Goal: Task Accomplishment & Management: Complete application form

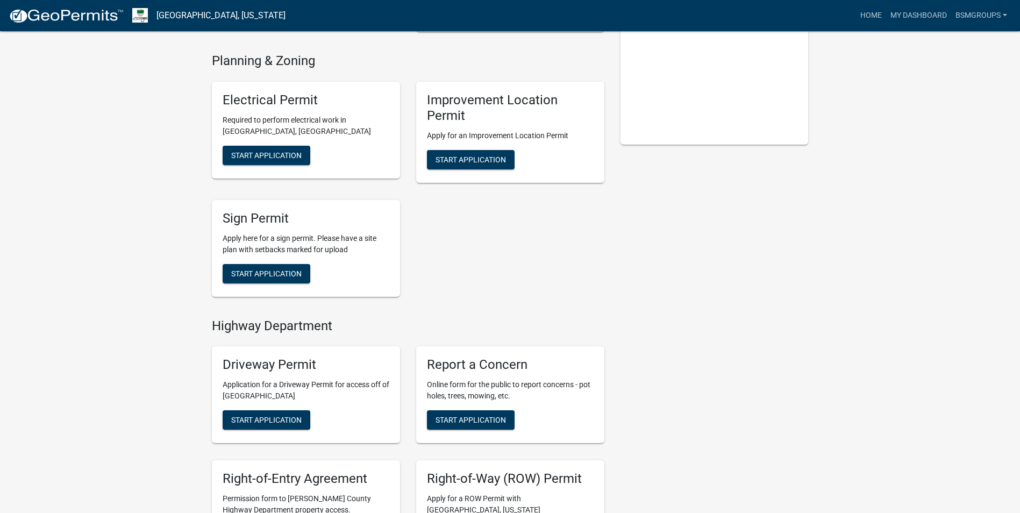
scroll to position [376, 0]
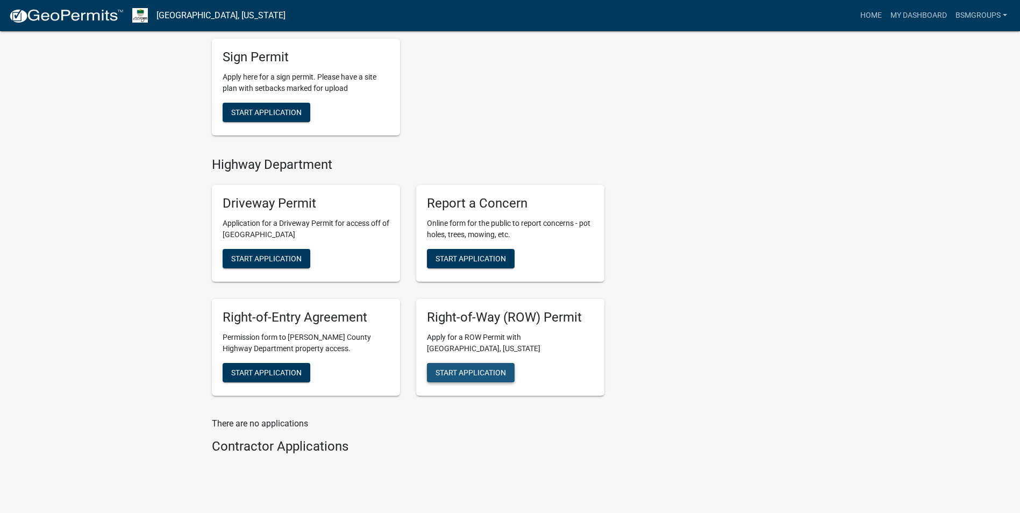
click at [474, 373] on span "Start Application" at bounding box center [471, 372] width 70 height 9
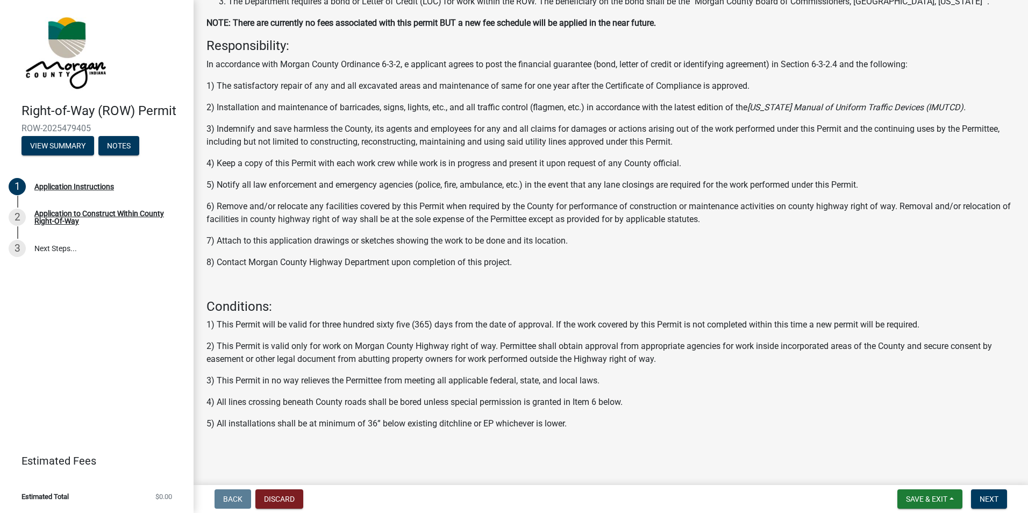
scroll to position [137, 0]
click at [88, 223] on div "Application to Construct Within County Right-Of-Way" at bounding box center [105, 217] width 142 height 15
click at [87, 220] on div "Application to Construct Within County Right-Of-Way" at bounding box center [105, 217] width 142 height 15
click at [73, 214] on div "Application to Construct Within County Right-Of-Way" at bounding box center [105, 217] width 142 height 15
click at [991, 498] on span "Next" at bounding box center [989, 499] width 19 height 9
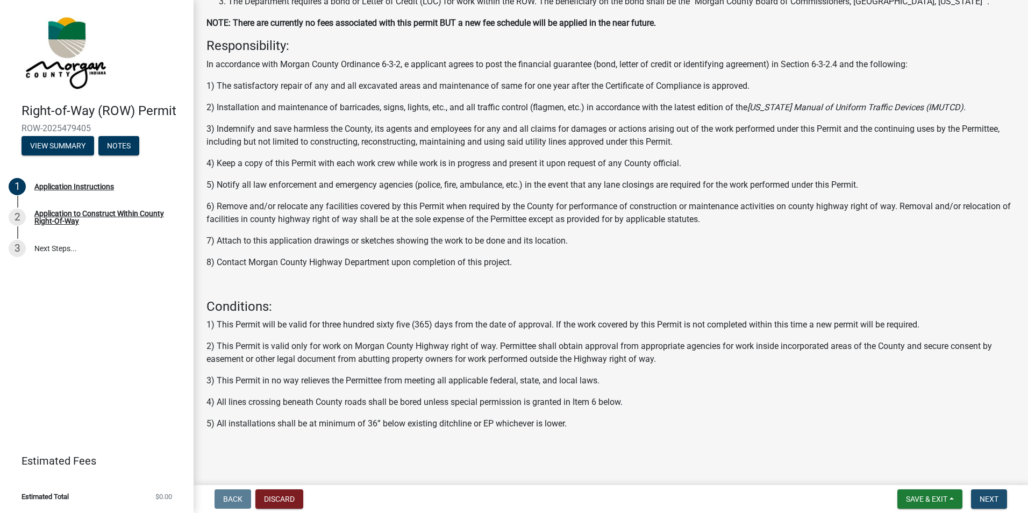
scroll to position [0, 0]
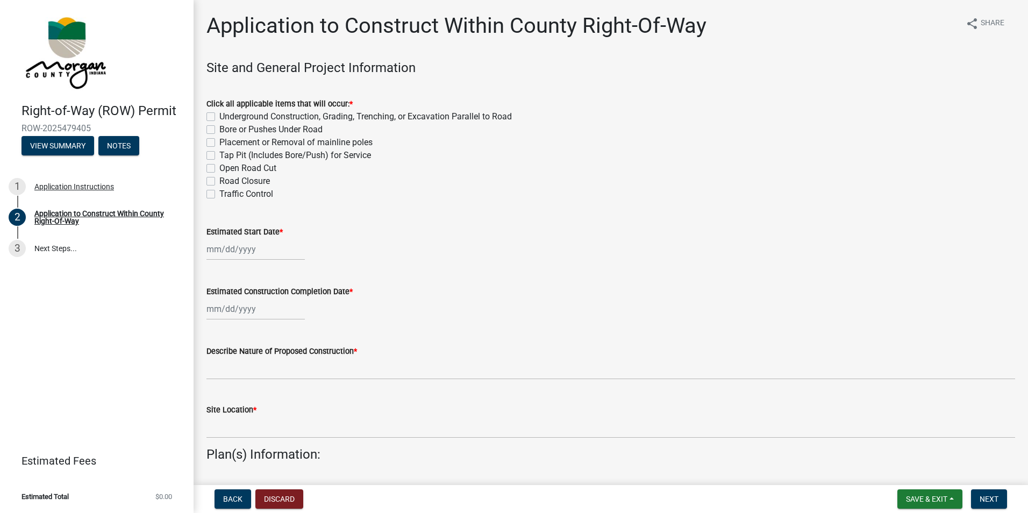
click at [219, 153] on label "Tap Pit (Includes Bore/Push) for Service" at bounding box center [295, 155] width 152 height 13
click at [219, 153] on input "Tap Pit (Includes Bore/Push) for Service" at bounding box center [222, 152] width 7 height 7
checkbox input "true"
checkbox input "false"
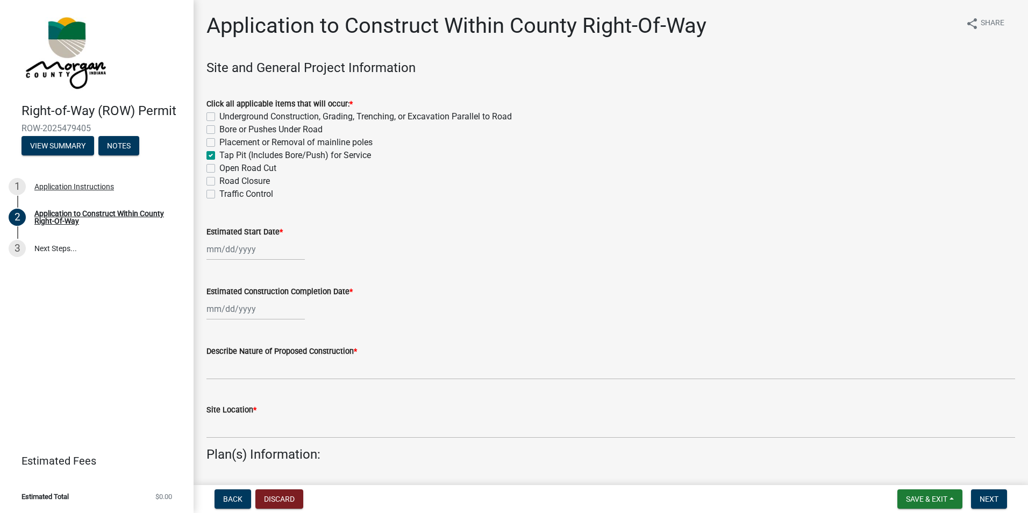
checkbox input "false"
checkbox input "true"
checkbox input "false"
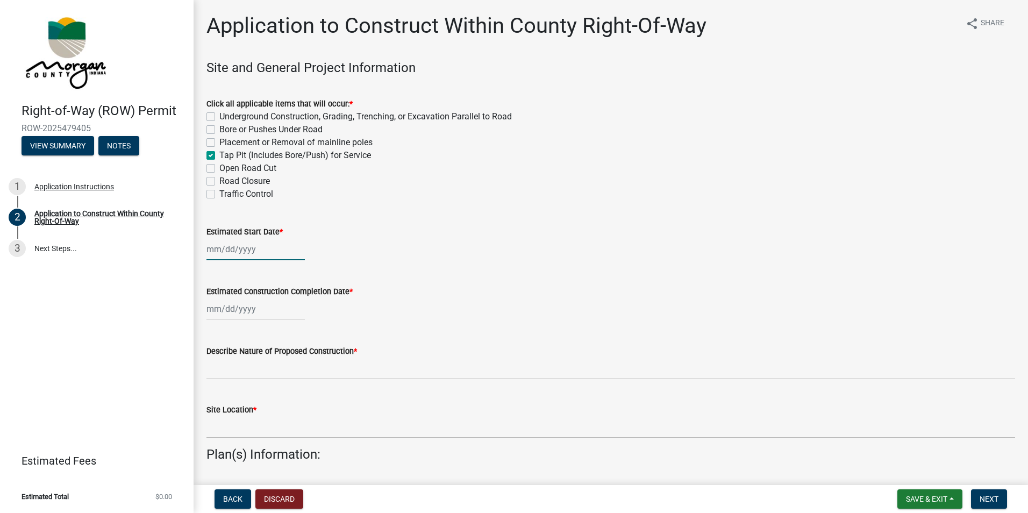
click at [261, 257] on div at bounding box center [256, 249] width 98 height 22
select select "9"
select select "2025"
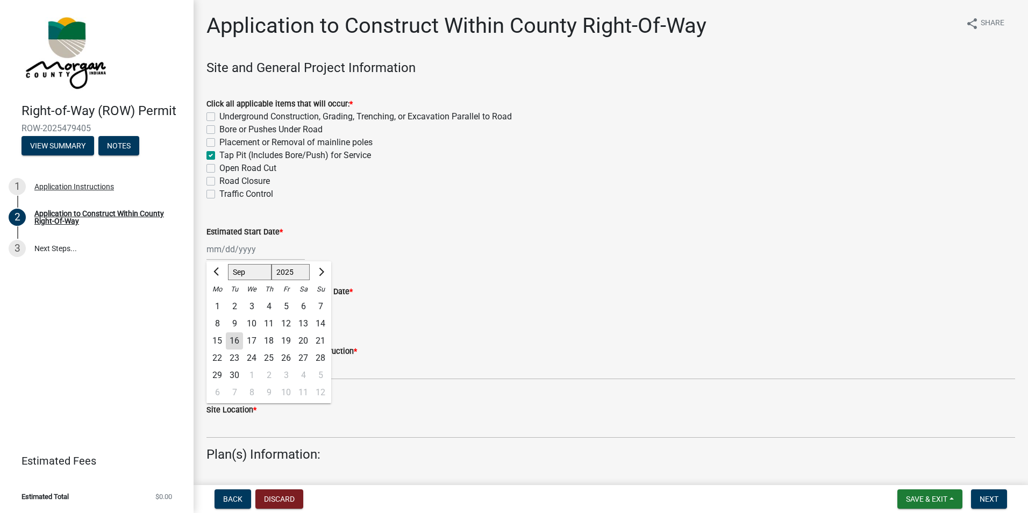
click at [233, 358] on div "23" at bounding box center [234, 358] width 17 height 17
type input "09/23/2025"
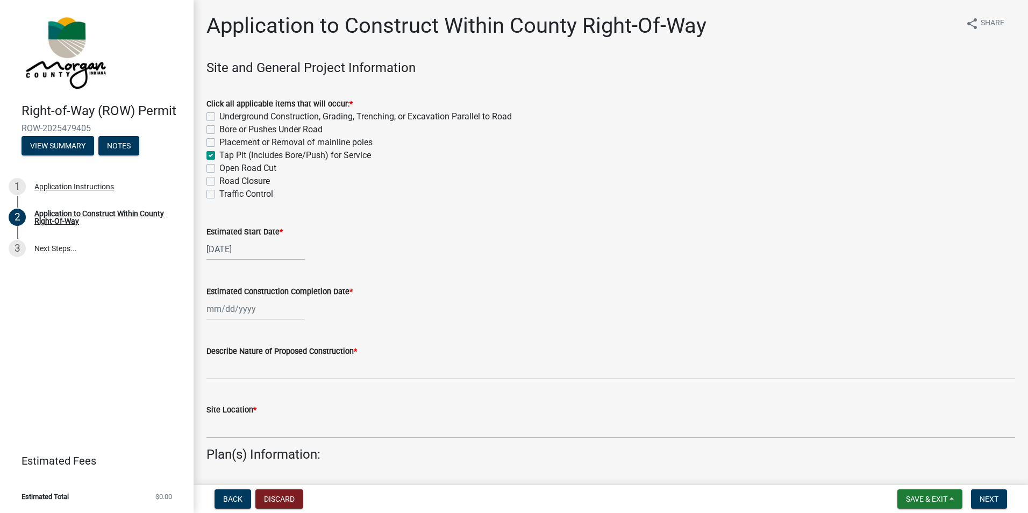
select select "9"
select select "2025"
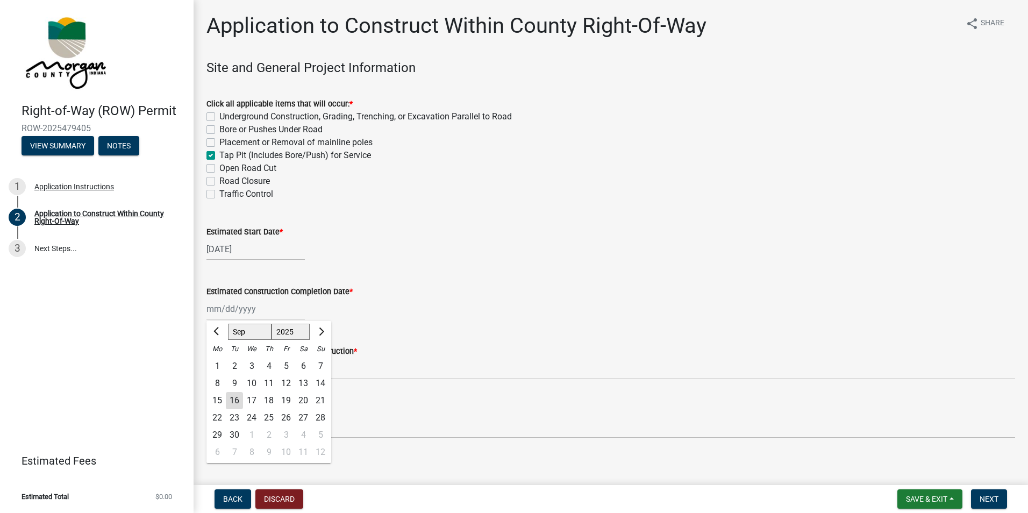
click at [224, 310] on div "Jan Feb Mar Apr May Jun Jul Aug Sep Oct Nov Dec 1525 1526 1527 1528 1529 1530 1…" at bounding box center [256, 309] width 98 height 22
click at [236, 417] on div "23" at bounding box center [234, 417] width 17 height 17
type input "09/23/2025"
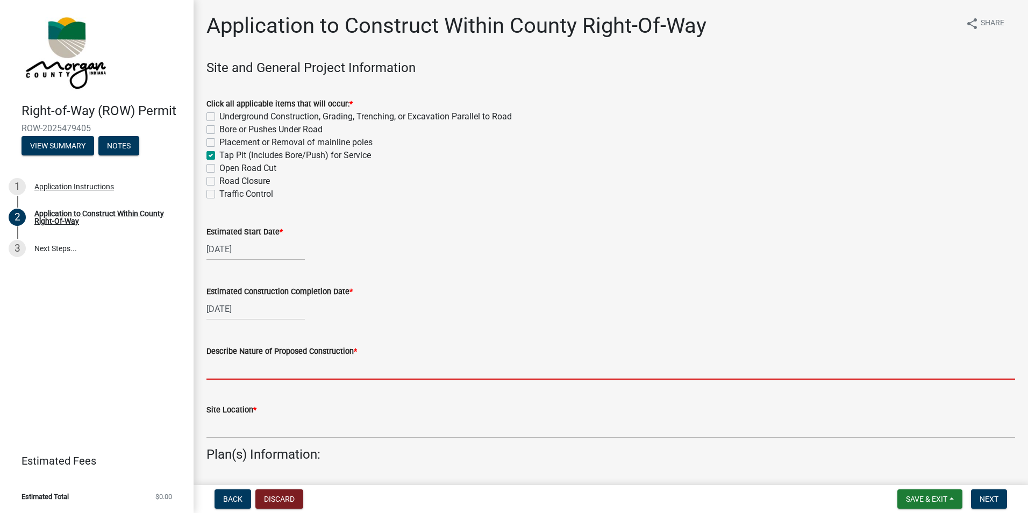
click at [220, 369] on input "Describe Nature of Proposed Construction *" at bounding box center [611, 369] width 809 height 22
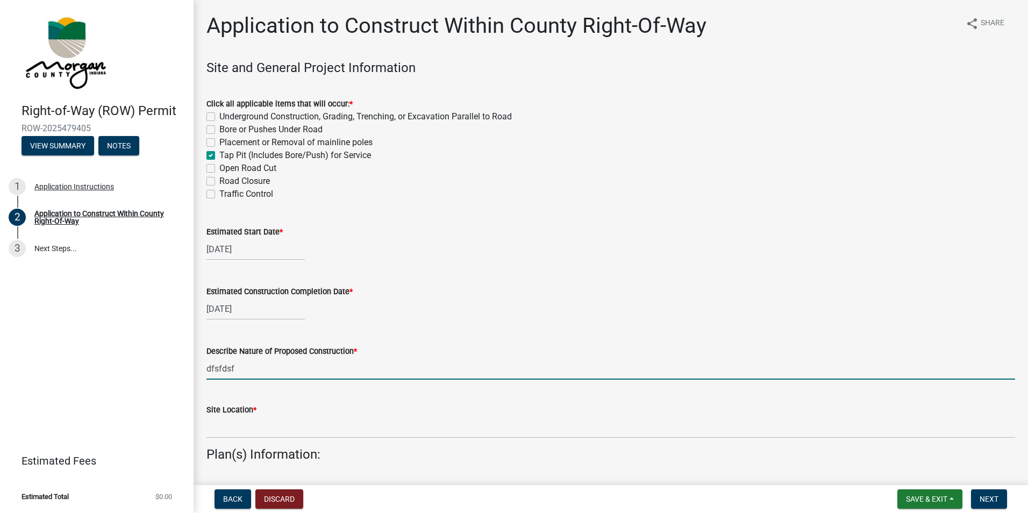
type input "dfsfdsf"
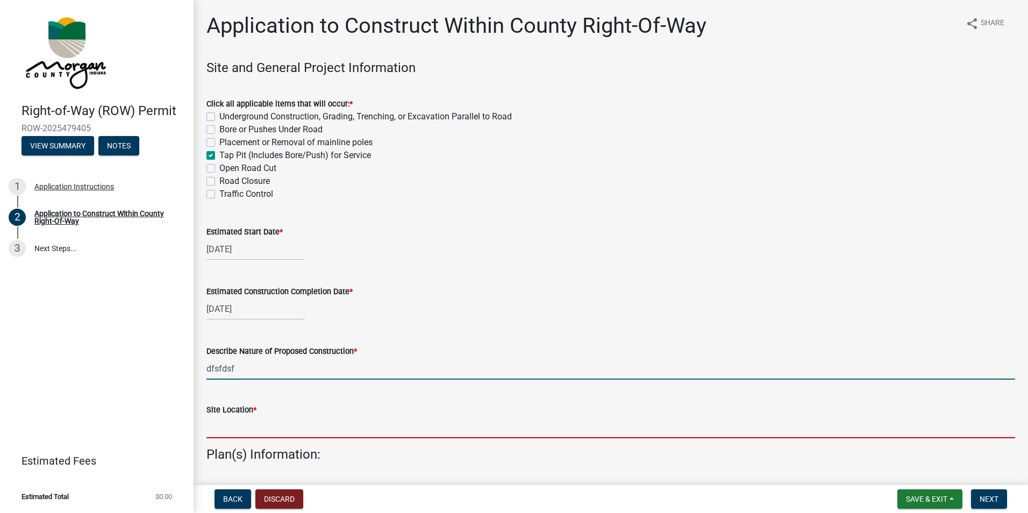
click at [224, 428] on input "Site Location *" at bounding box center [611, 427] width 809 height 22
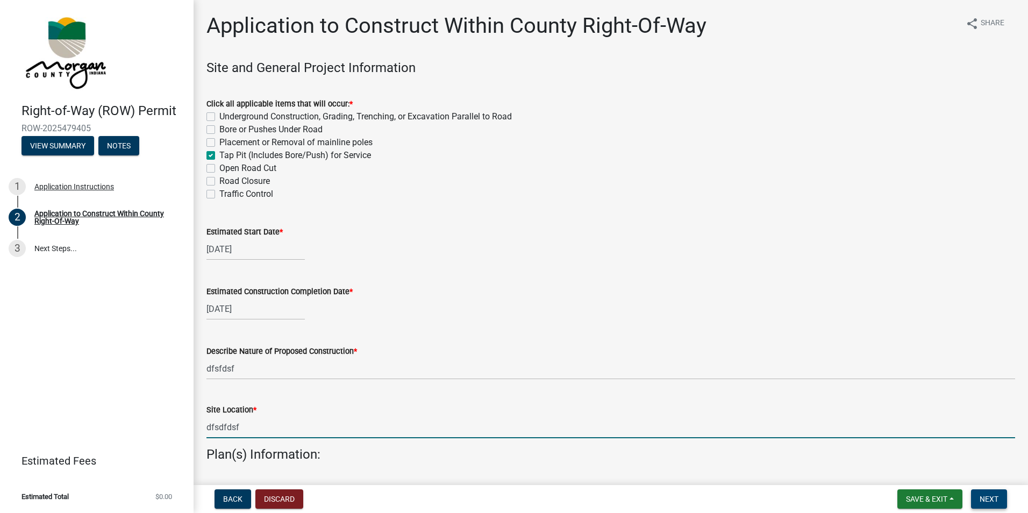
type input "dfsdfdsf"
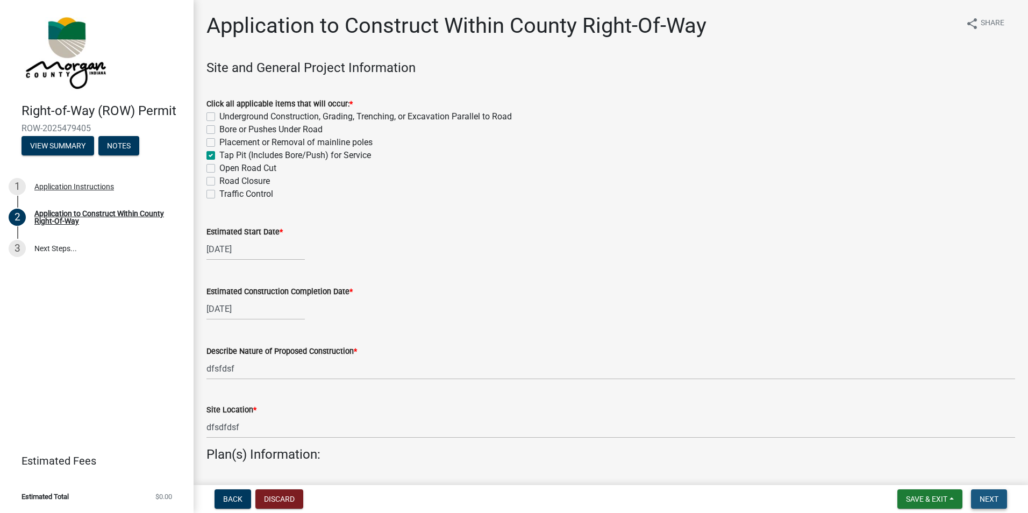
click at [988, 502] on span "Next" at bounding box center [989, 499] width 19 height 9
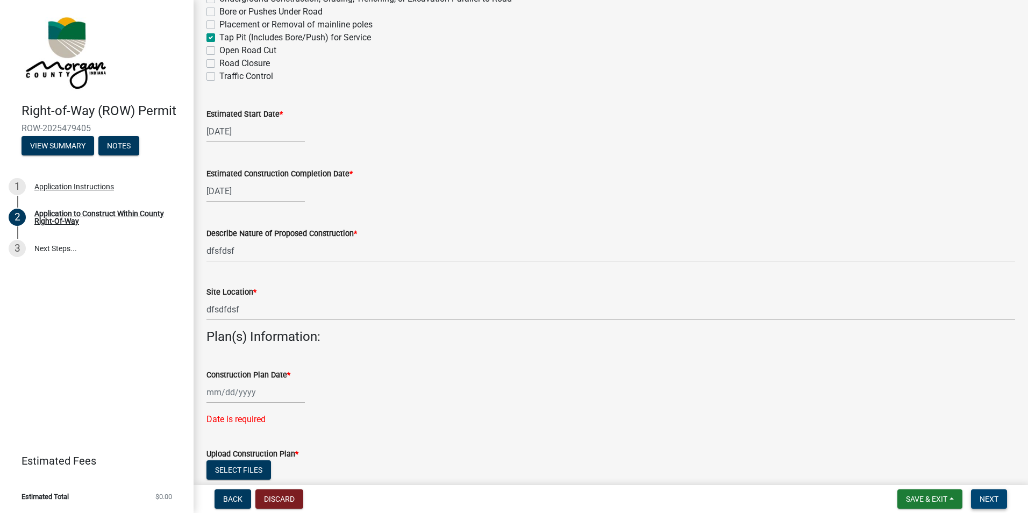
scroll to position [215, 0]
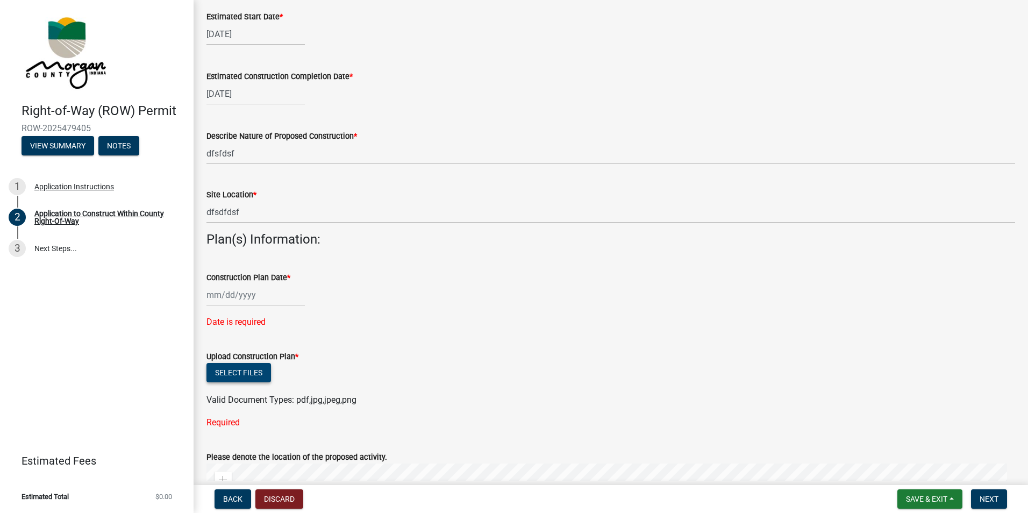
click at [223, 371] on button "Select files" at bounding box center [239, 372] width 65 height 19
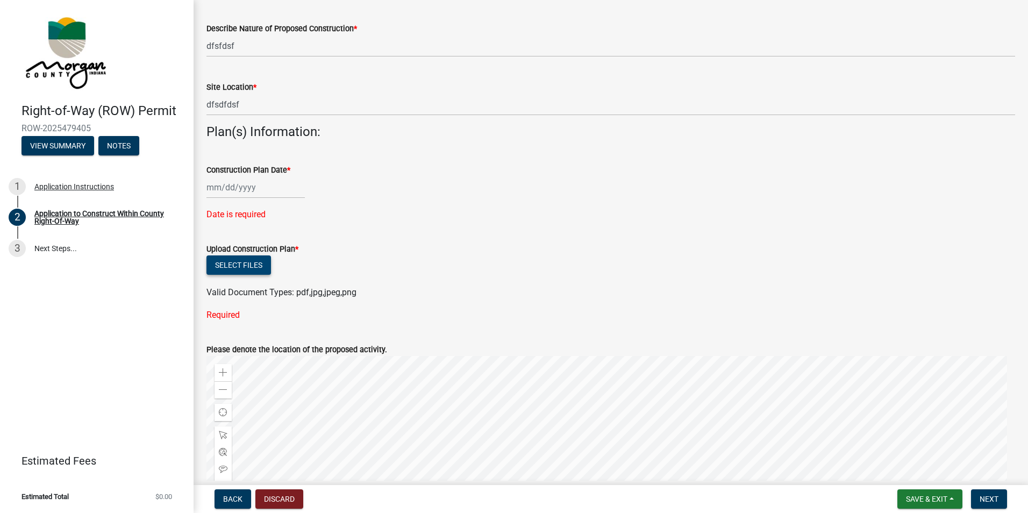
scroll to position [430, 0]
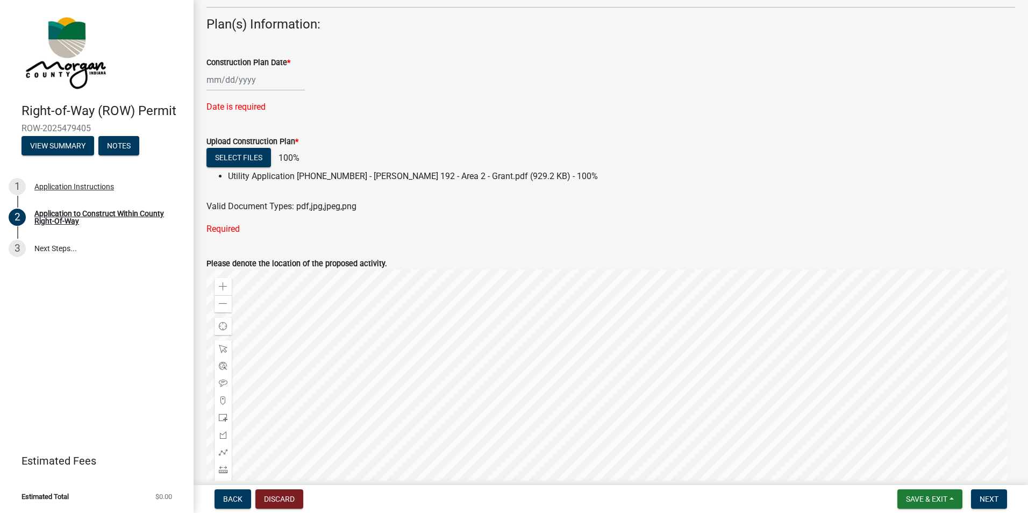
click at [244, 76] on div at bounding box center [256, 80] width 98 height 22
select select "9"
select select "2025"
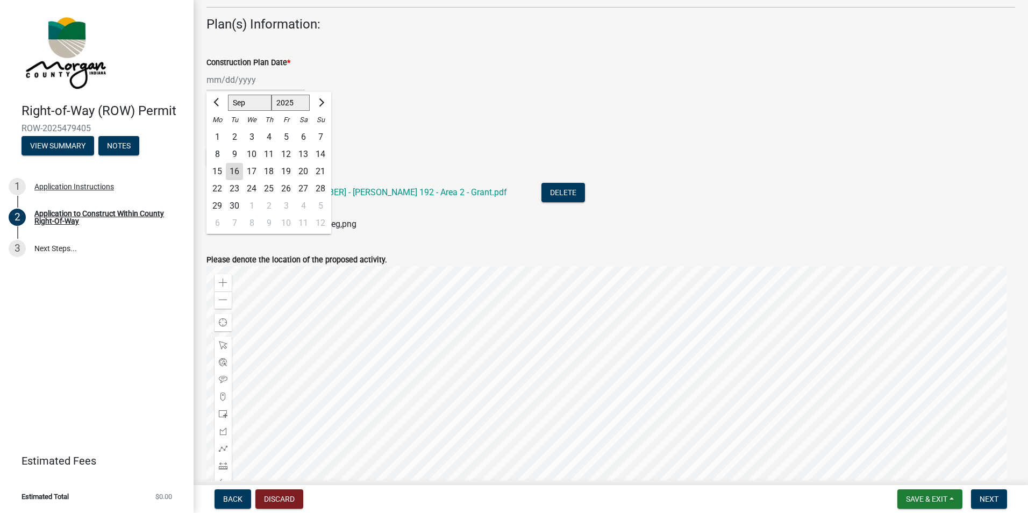
click at [234, 185] on div "23" at bounding box center [234, 188] width 17 height 17
type input "09/23/2025"
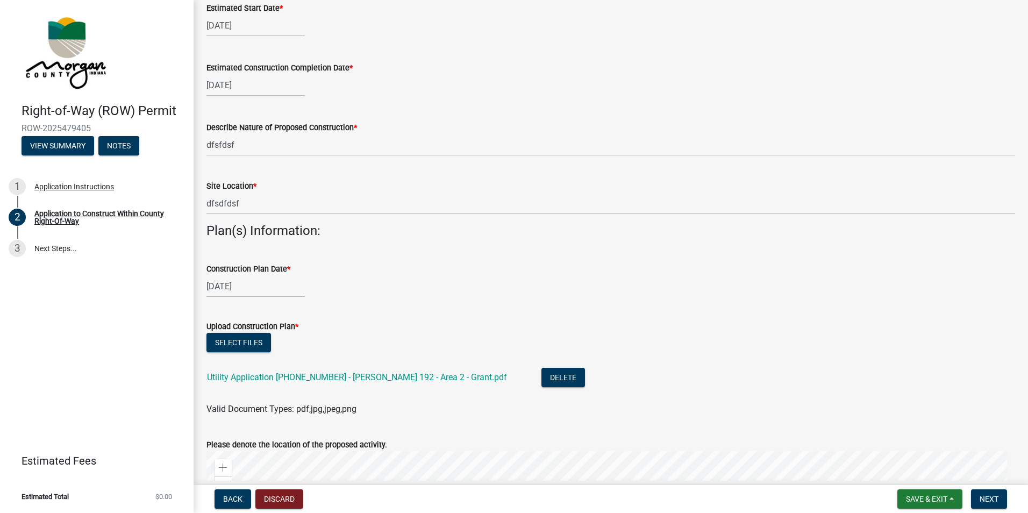
scroll to position [215, 0]
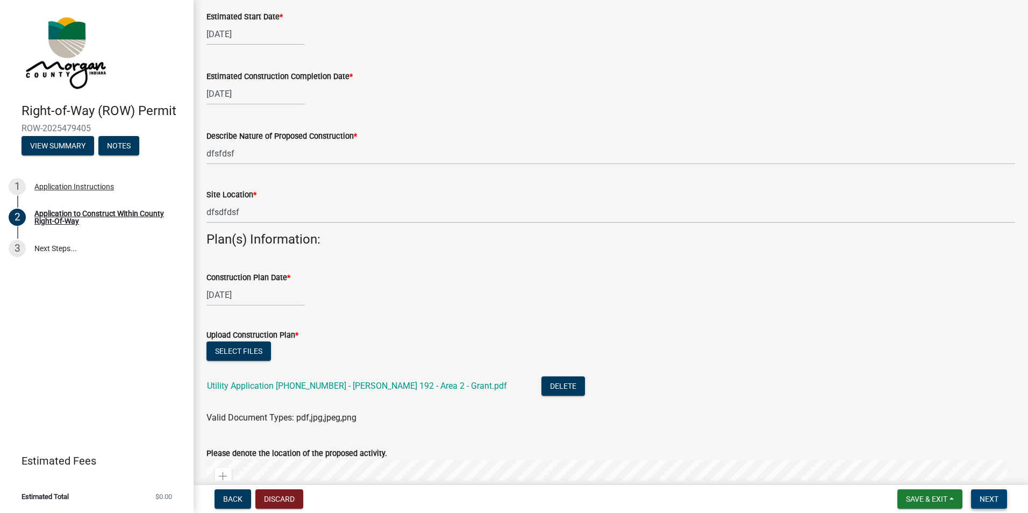
click at [980, 497] on span "Next" at bounding box center [989, 499] width 19 height 9
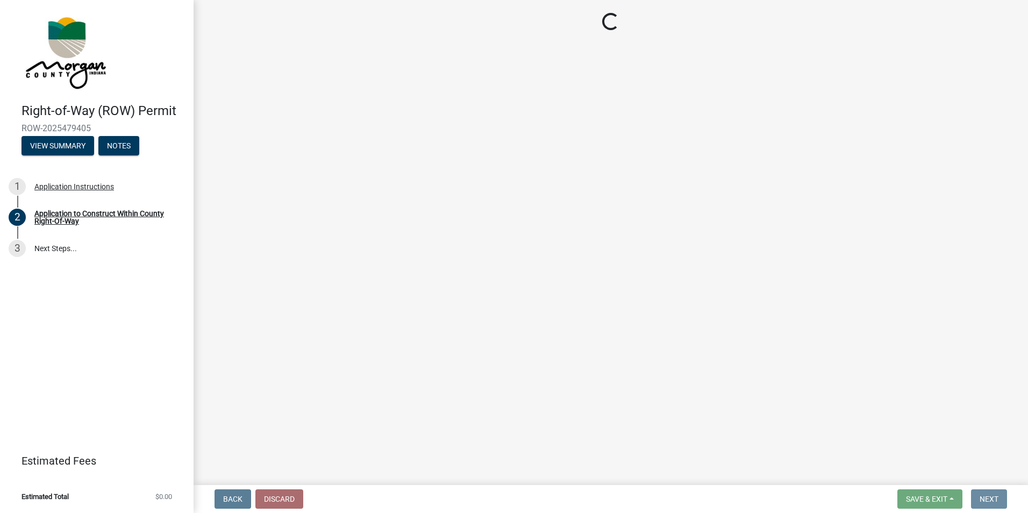
scroll to position [0, 0]
